Goal: Find specific page/section: Find specific page/section

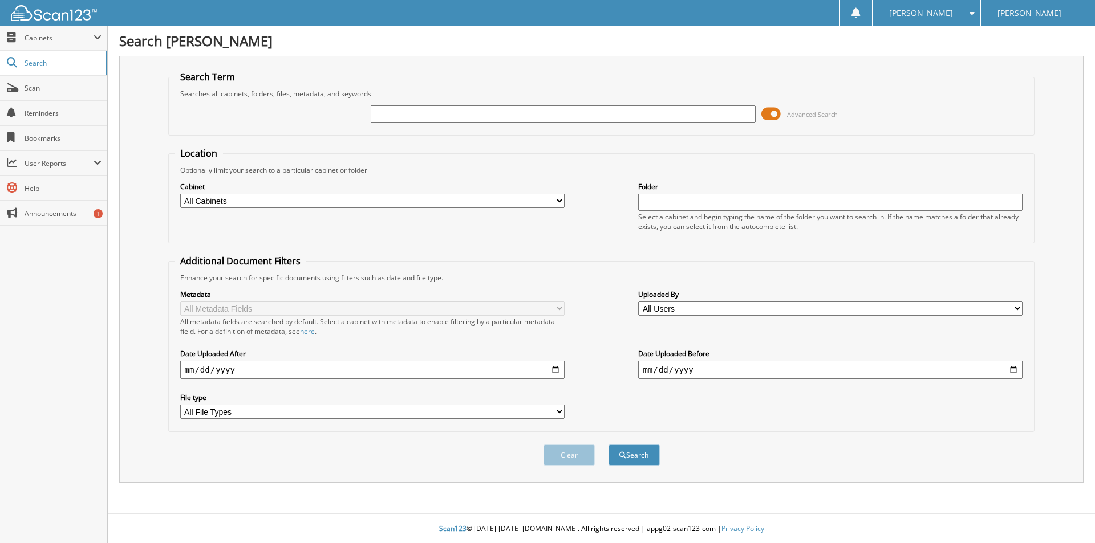
click at [496, 104] on div at bounding box center [563, 113] width 384 height 19
click at [496, 108] on input "text" at bounding box center [563, 113] width 384 height 17
type input "Z0307"
click at [633, 460] on button "Search" at bounding box center [633, 455] width 51 height 21
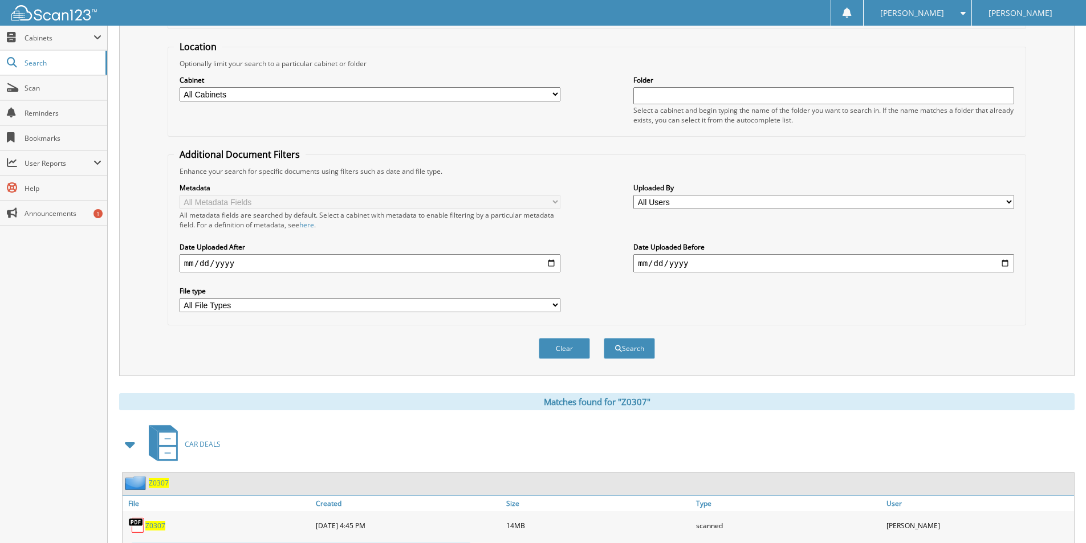
scroll to position [164, 0]
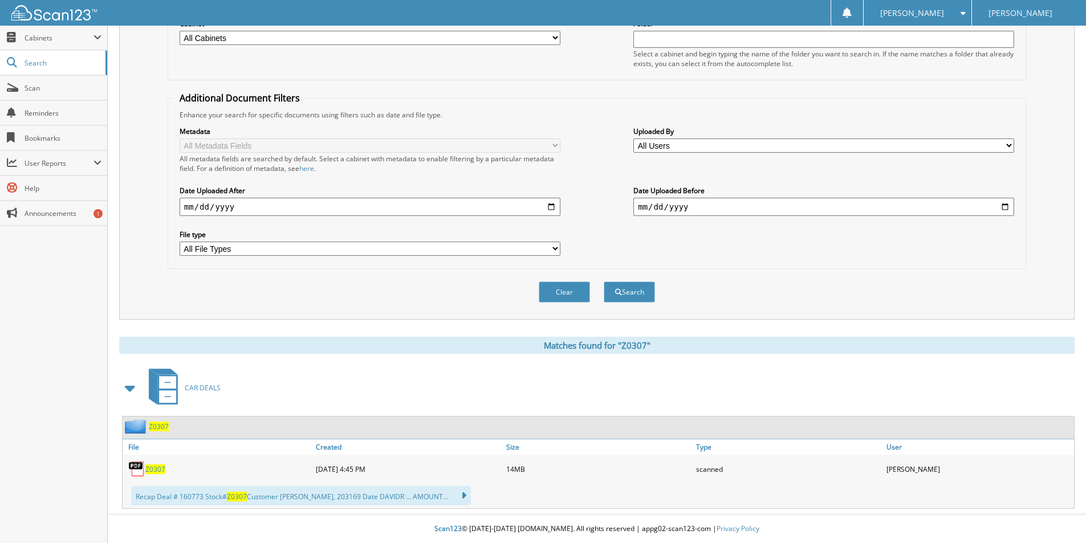
click at [157, 470] on span "Z0307" at bounding box center [155, 470] width 20 height 10
